Goal: Transaction & Acquisition: Download file/media

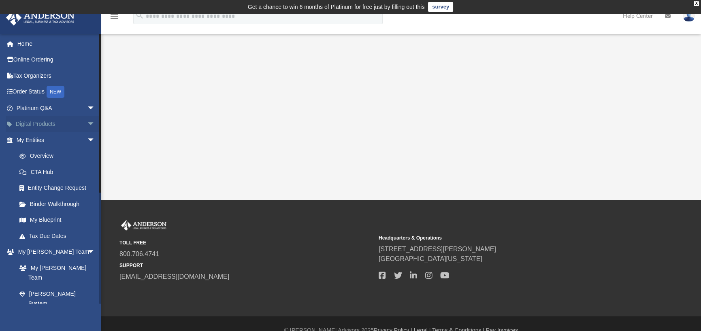
click at [45, 122] on link "Digital Products arrow_drop_down" at bounding box center [57, 124] width 102 height 16
click at [87, 124] on span "arrow_drop_down" at bounding box center [95, 124] width 16 height 17
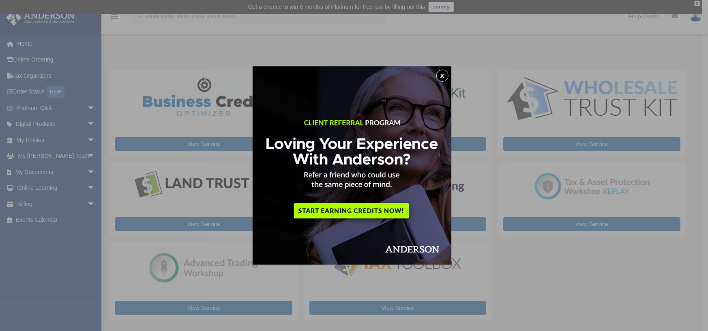
click at [443, 73] on button "x" at bounding box center [442, 76] width 12 height 12
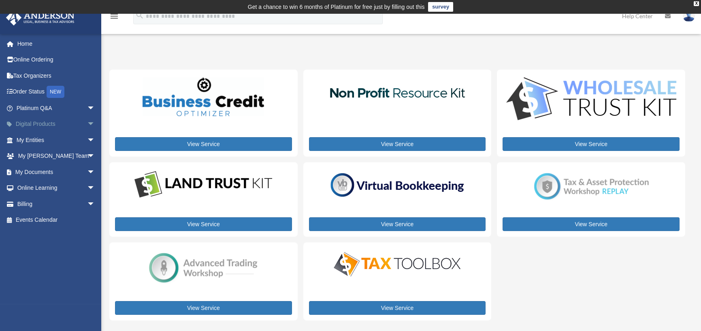
click at [87, 123] on span "arrow_drop_down" at bounding box center [95, 124] width 16 height 17
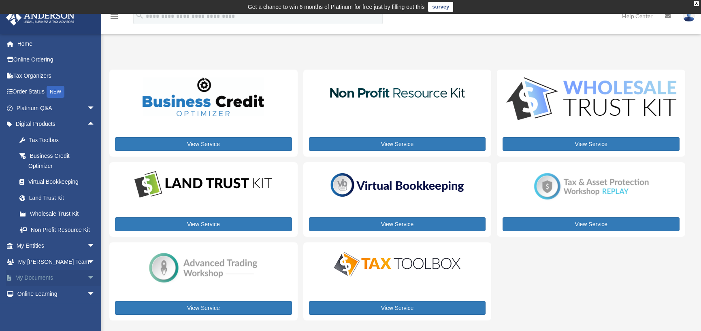
click at [87, 286] on span "arrow_drop_down" at bounding box center [95, 278] width 16 height 17
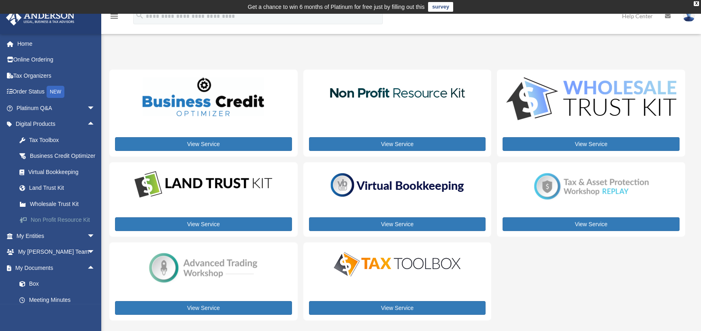
scroll to position [81, 0]
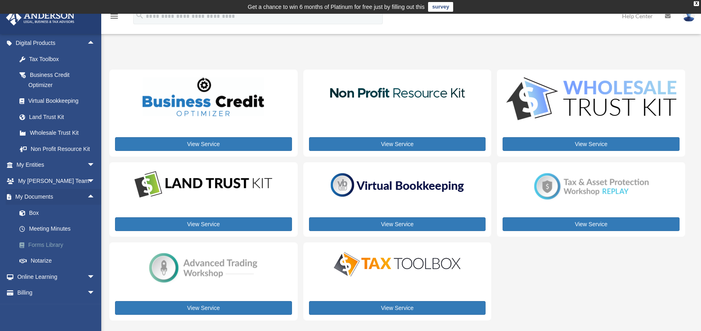
click at [52, 253] on link "Forms Library" at bounding box center [59, 245] width 96 height 16
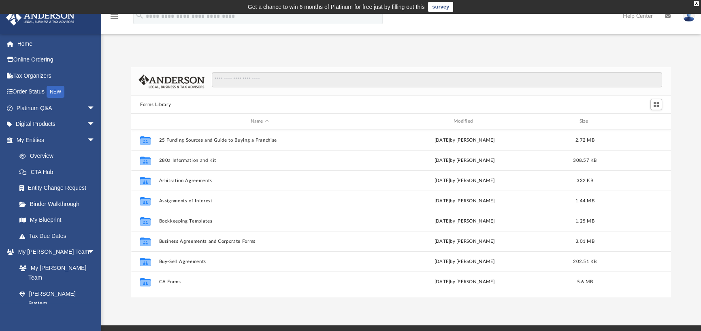
scroll to position [178, 534]
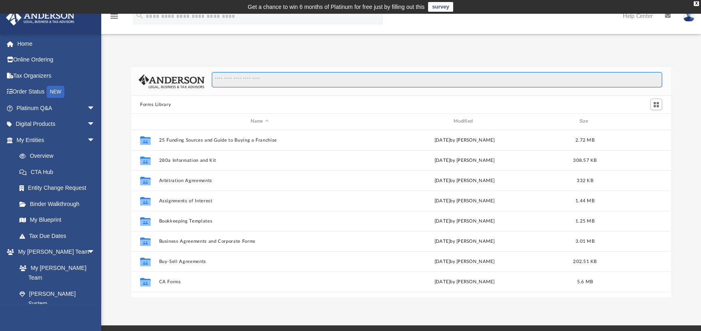
click at [273, 77] on input "Search files and folders" at bounding box center [437, 79] width 451 height 15
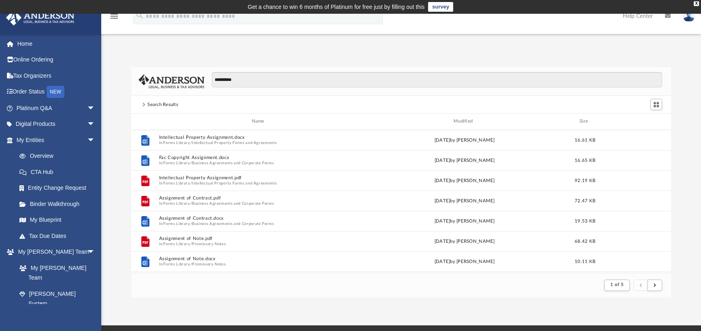
scroll to position [153, 534]
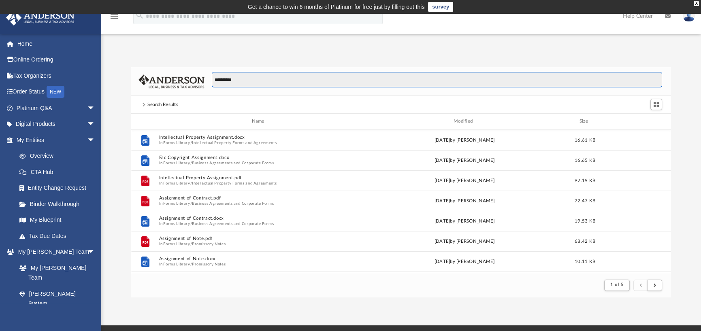
click at [272, 79] on input "**********" at bounding box center [437, 79] width 451 height 15
type input "**********"
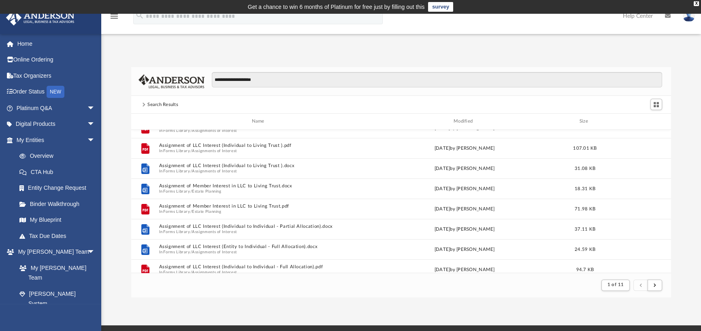
scroll to position [0, 0]
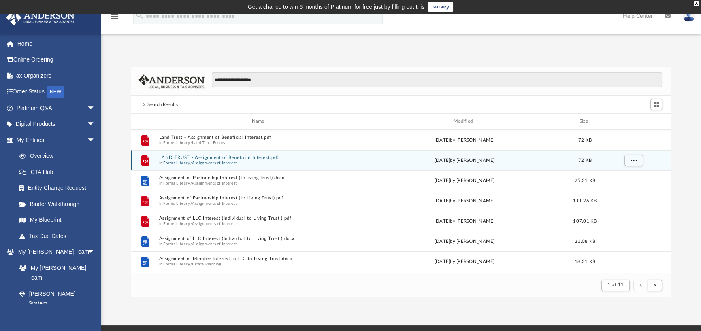
click at [248, 157] on button "LAND TRUST - Assignment of Beneficial Interest.pdf" at bounding box center [259, 157] width 201 height 5
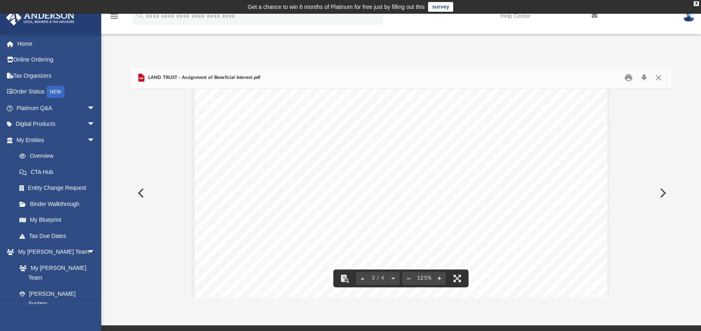
scroll to position [1540, 0]
click at [645, 76] on button "Download" at bounding box center [644, 78] width 15 height 13
